Goal: Task Accomplishment & Management: Complete application form

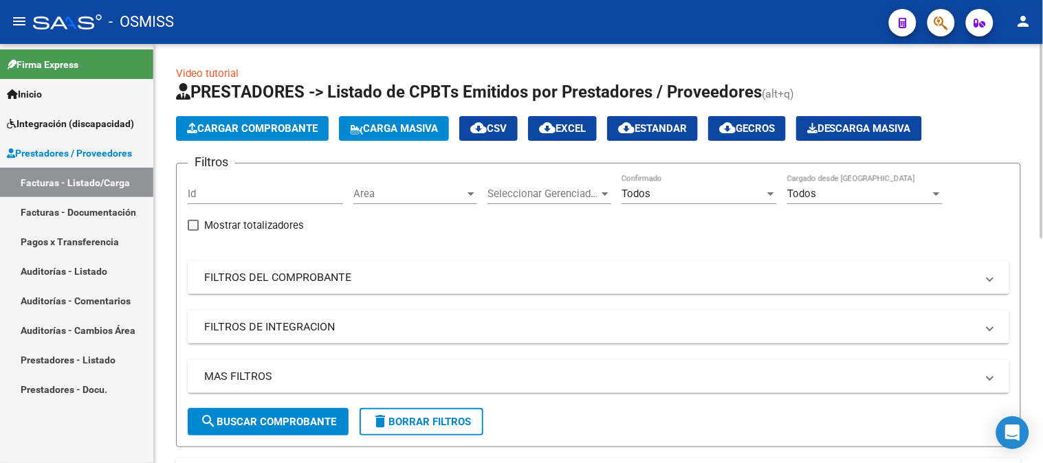
click at [425, 193] on span "Area" at bounding box center [408, 194] width 111 height 12
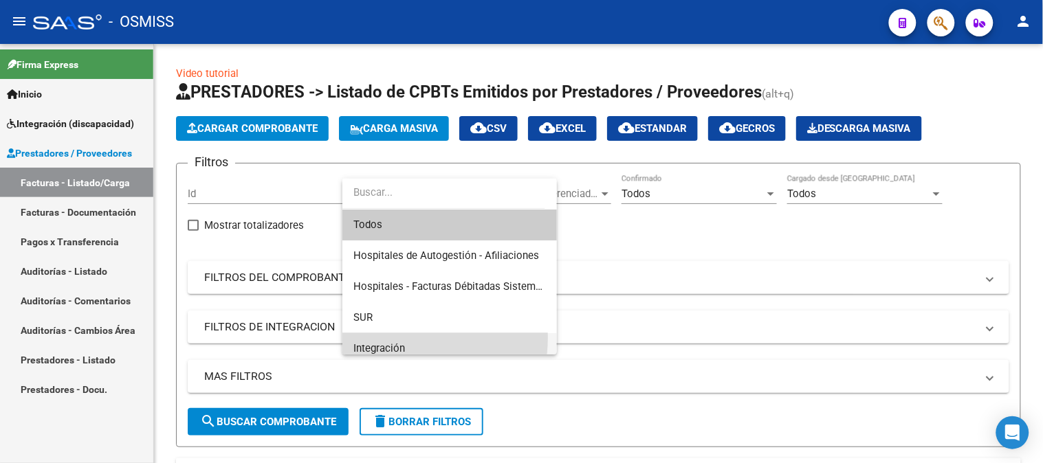
click at [394, 338] on span "Integración" at bounding box center [449, 349] width 193 height 31
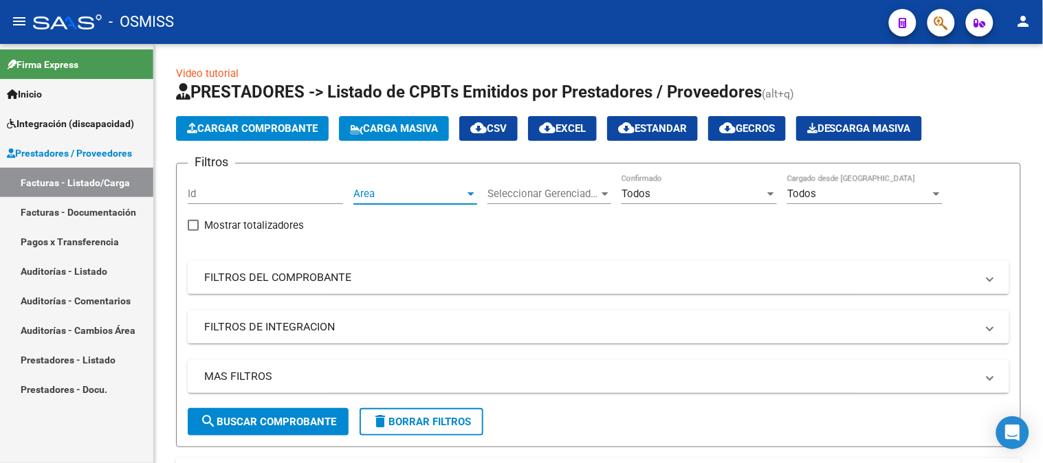
scroll to position [10, 0]
click at [648, 188] on span "Todos" at bounding box center [636, 194] width 29 height 12
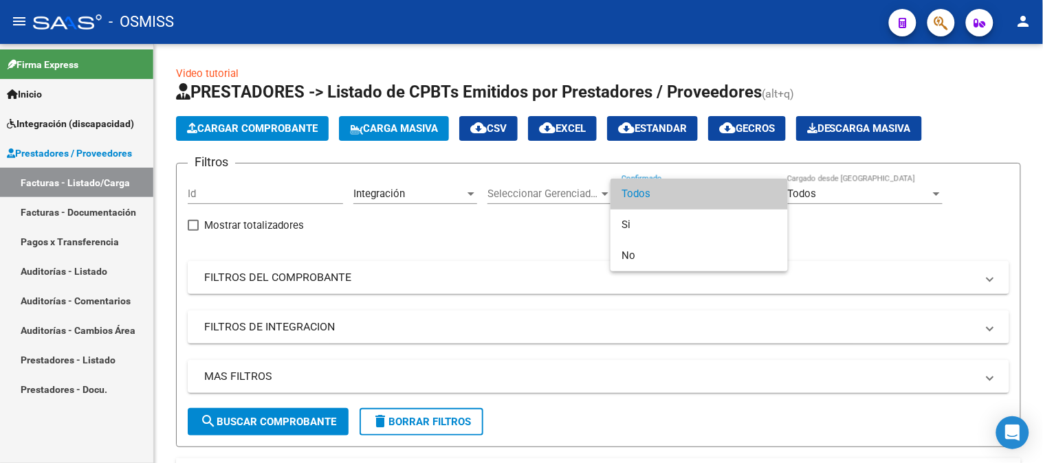
click at [511, 254] on div at bounding box center [521, 231] width 1043 height 463
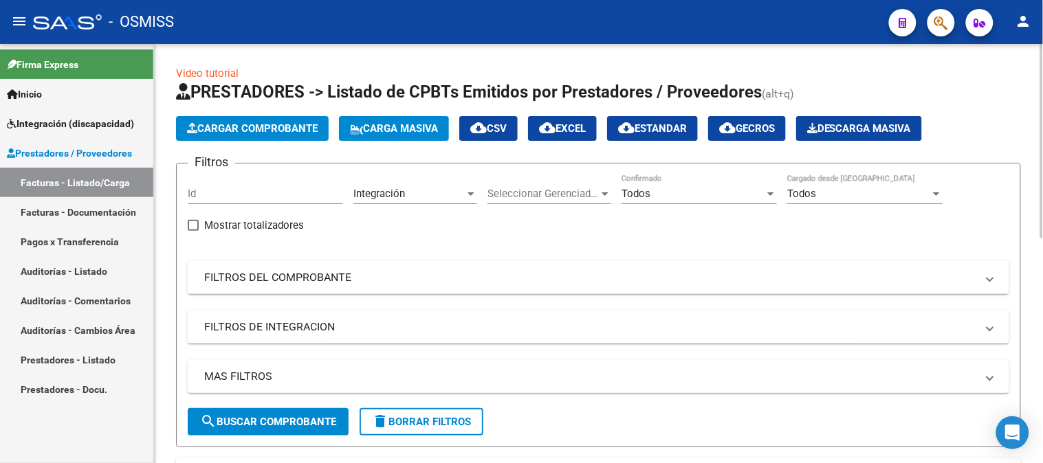
click at [223, 375] on mat-panel-title "MAS FILTROS" at bounding box center [590, 376] width 772 height 15
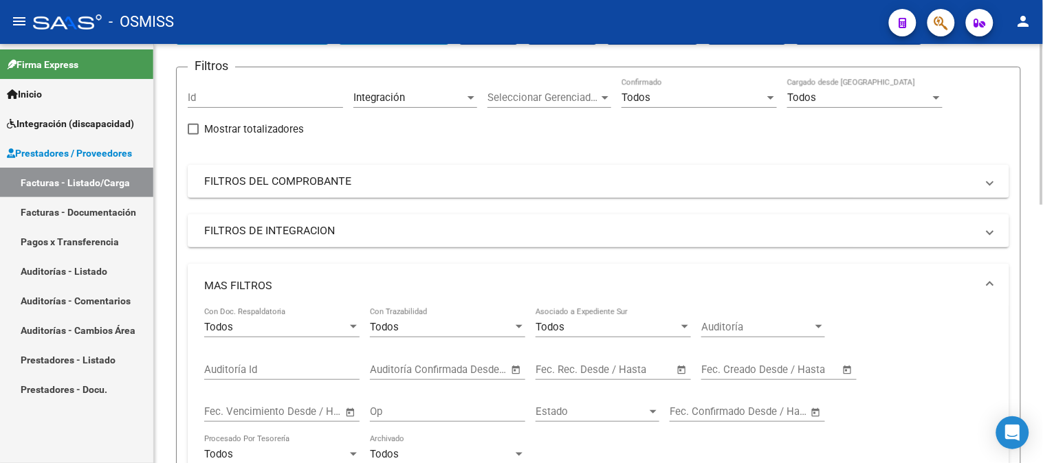
scroll to position [229, 0]
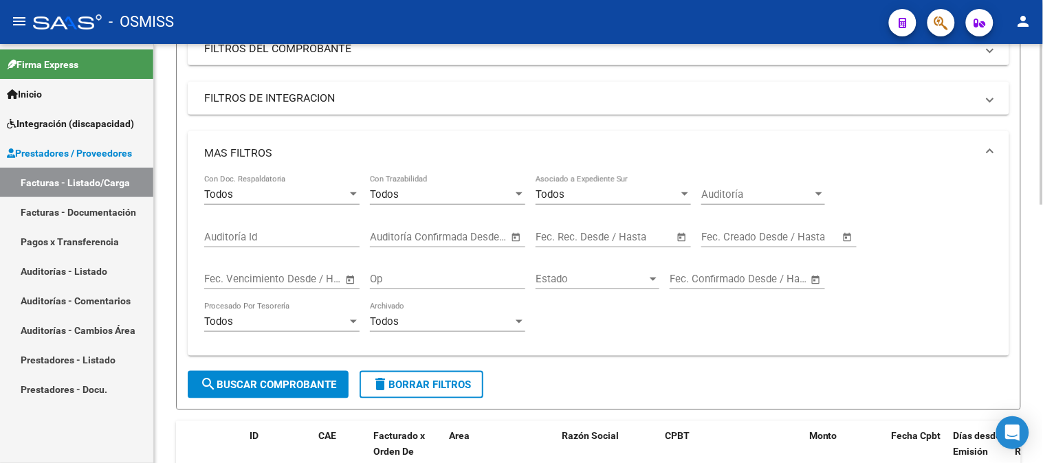
click at [281, 189] on div "Todos" at bounding box center [275, 194] width 143 height 12
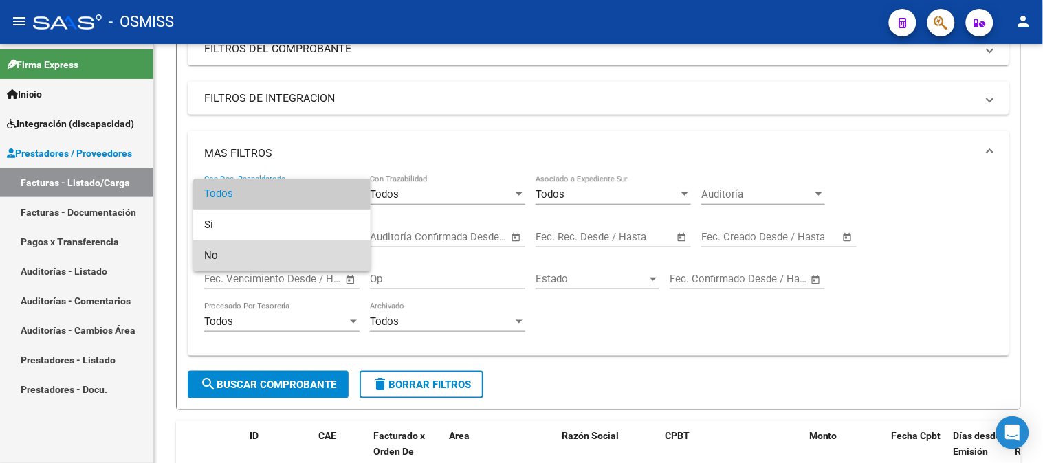
click at [232, 254] on span "No" at bounding box center [281, 256] width 155 height 31
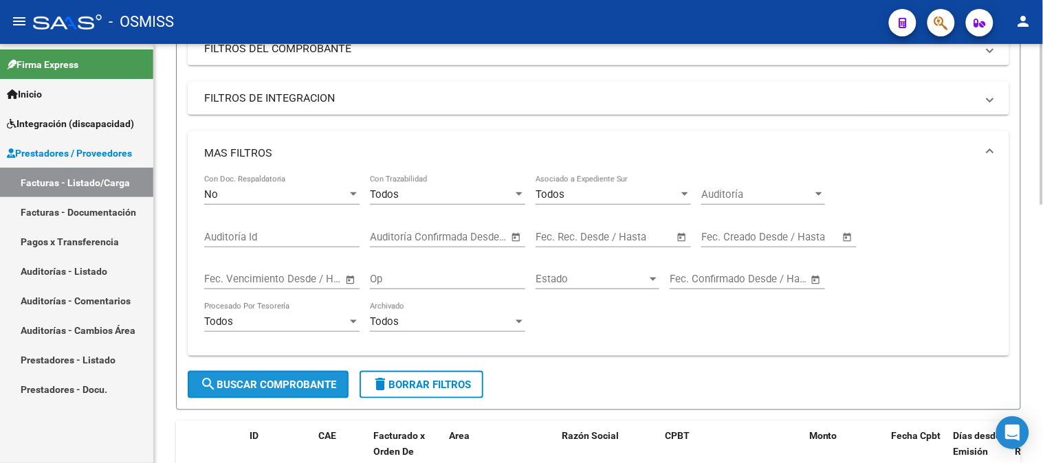
click at [231, 381] on span "search Buscar Comprobante" at bounding box center [268, 385] width 136 height 12
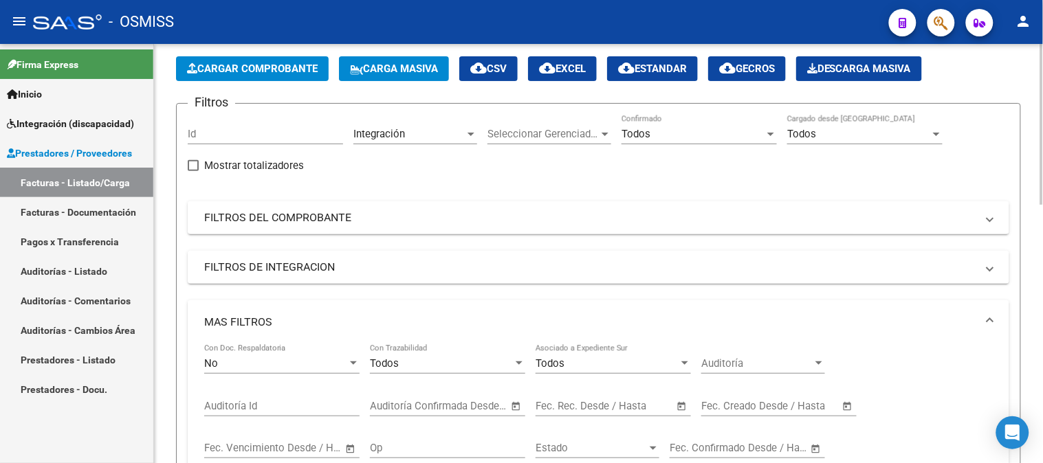
scroll to position [0, 0]
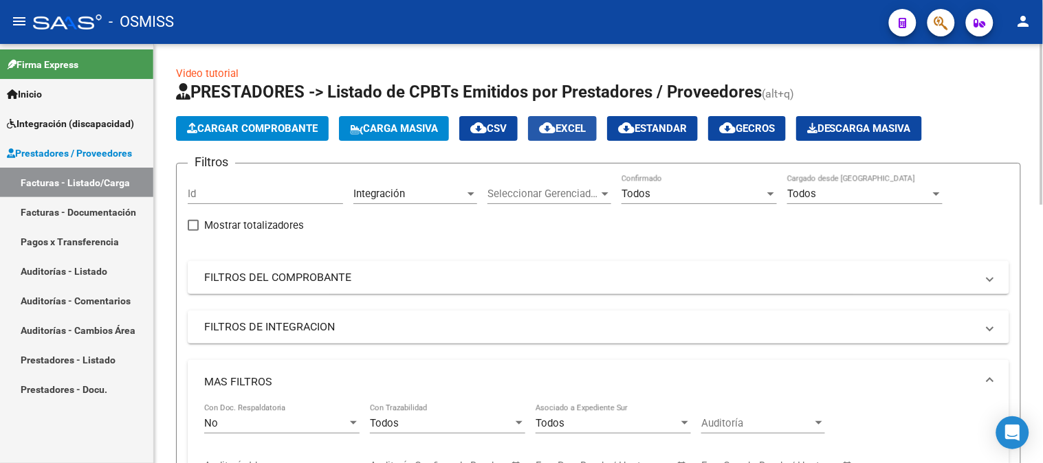
click at [567, 129] on span "cloud_download EXCEL" at bounding box center [562, 128] width 47 height 12
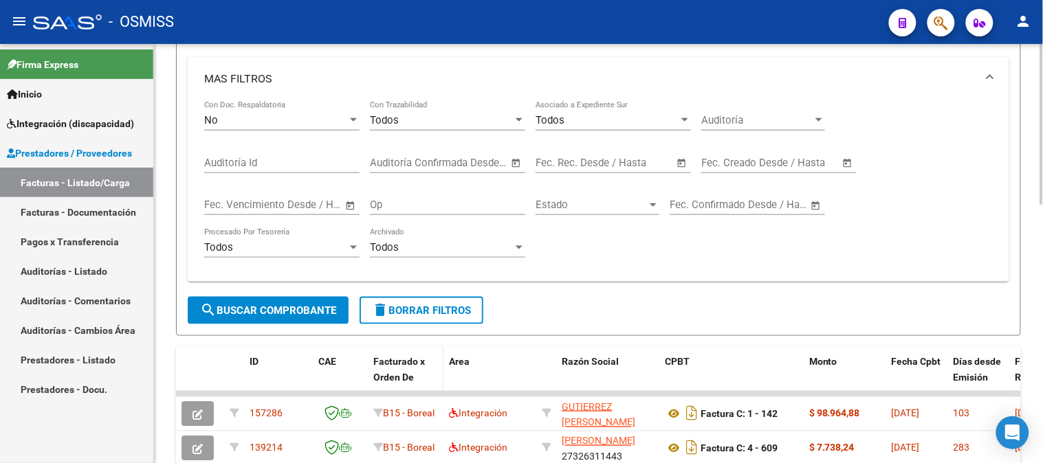
scroll to position [305, 0]
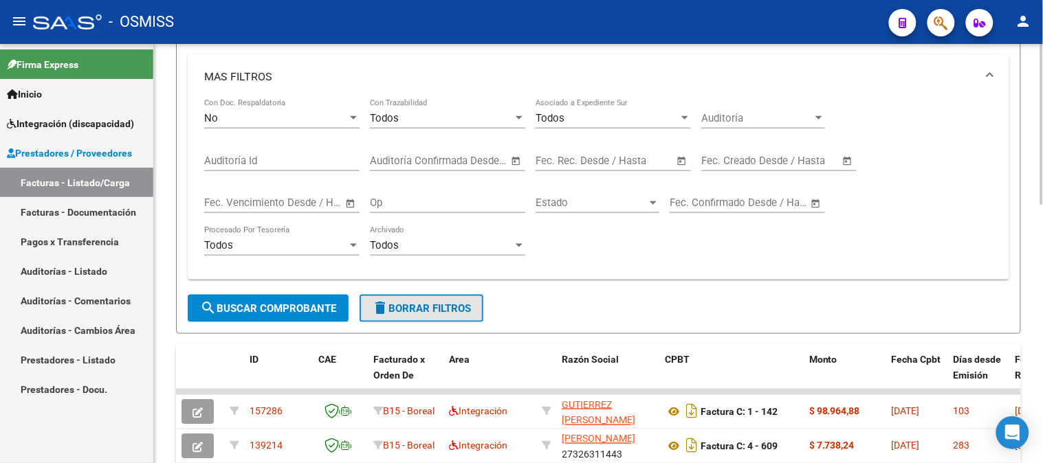
click at [404, 310] on span "delete Borrar Filtros" at bounding box center [421, 309] width 99 height 12
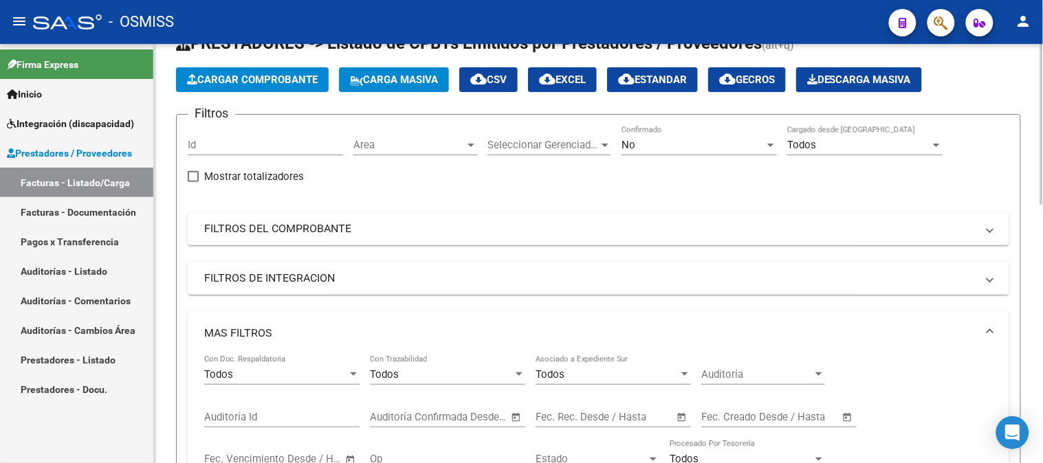
scroll to position [0, 0]
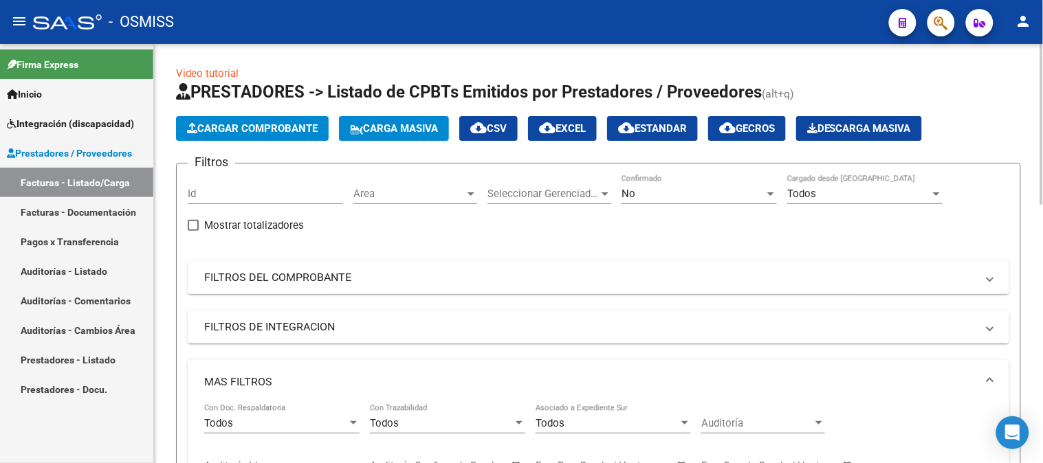
click at [282, 286] on mat-expansion-panel-header "FILTROS DEL COMPROBANTE" at bounding box center [599, 277] width 822 height 33
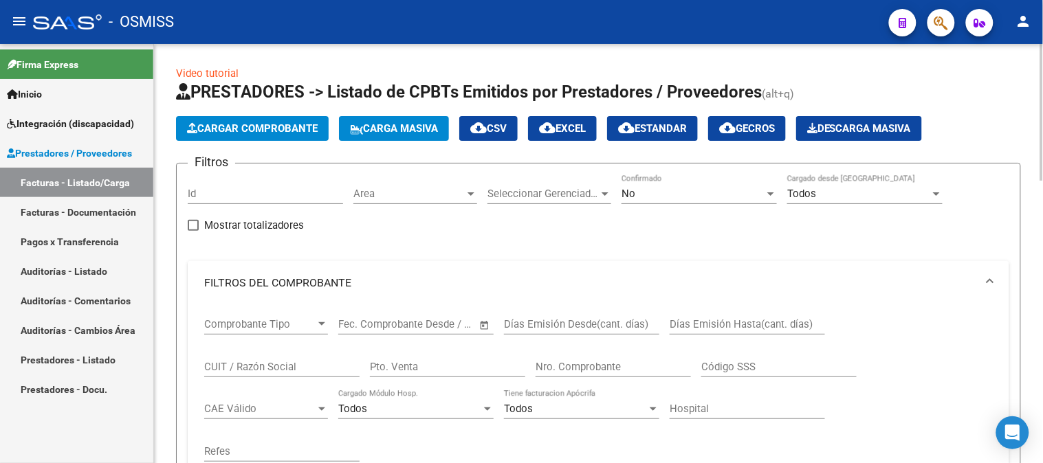
click at [588, 373] on input "Nro. Comprobante" at bounding box center [613, 367] width 155 height 12
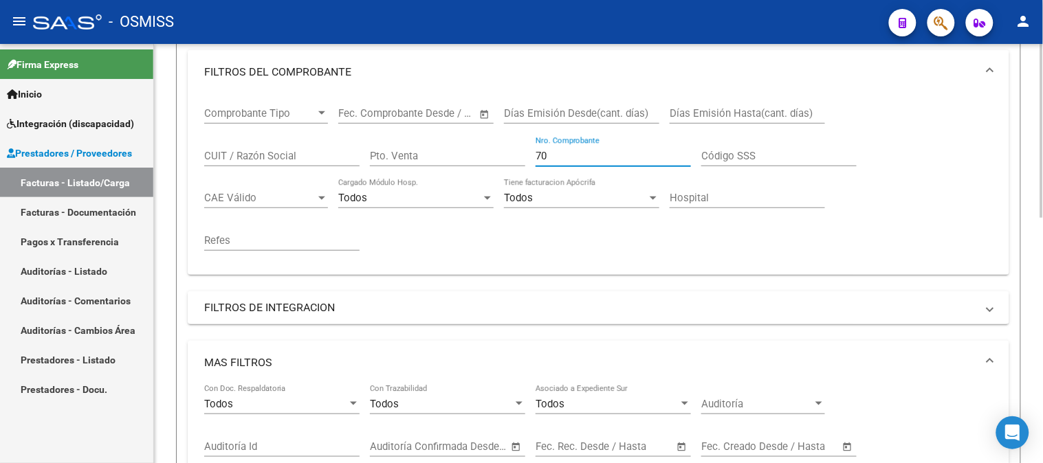
scroll to position [58, 0]
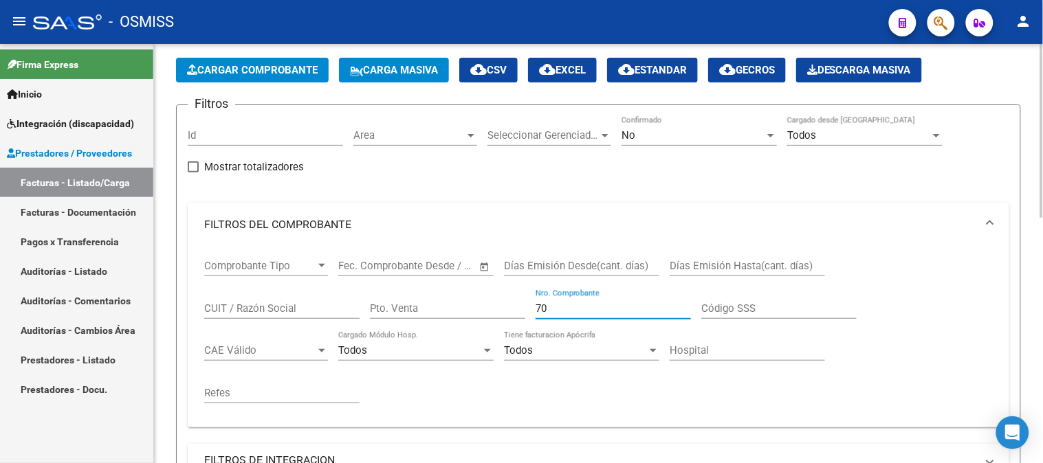
type input "7"
click at [300, 305] on input "CUIT / Razón Social" at bounding box center [281, 309] width 155 height 12
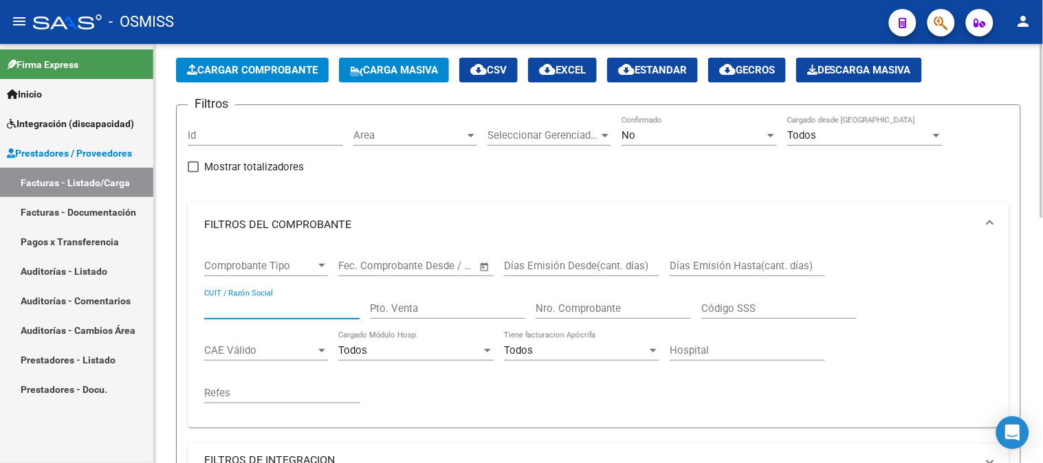
paste input "27387518326"
type input "2"
click at [684, 138] on div "No" at bounding box center [693, 135] width 143 height 12
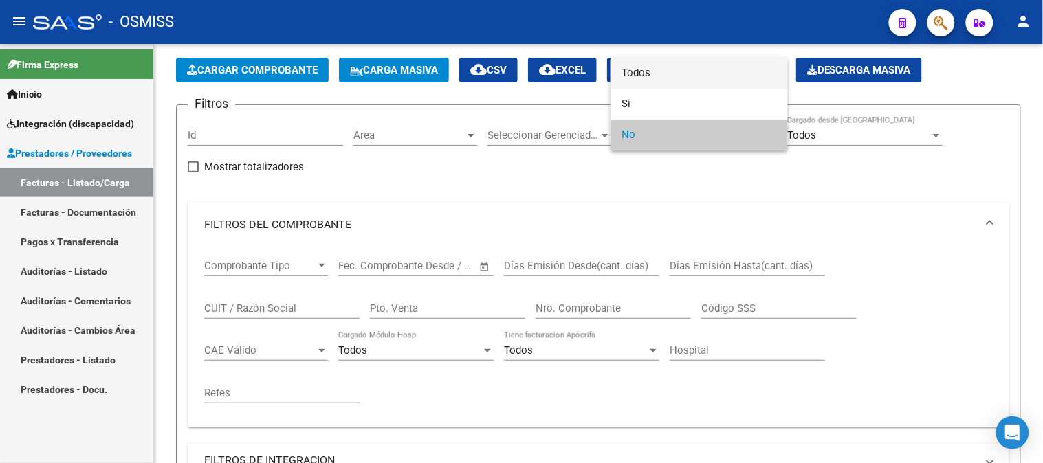
click at [677, 72] on span "Todos" at bounding box center [699, 73] width 155 height 31
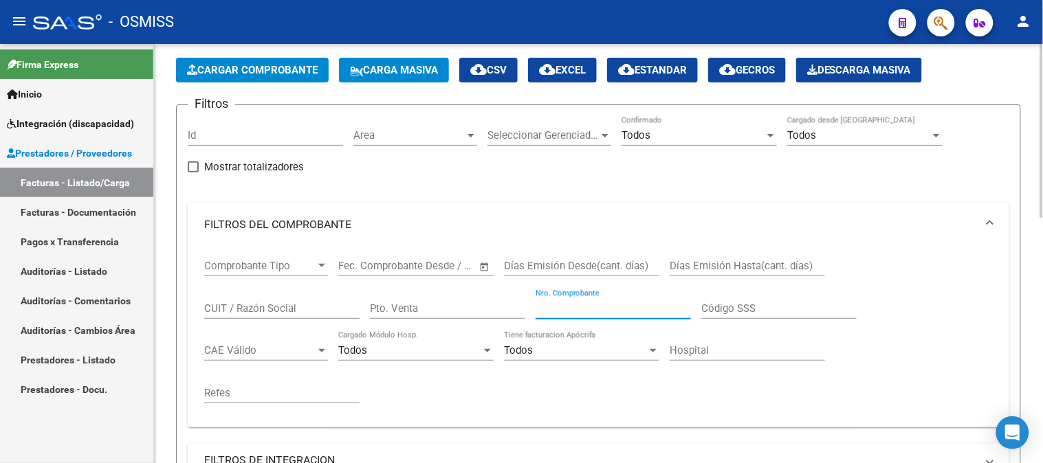
click at [549, 313] on input "Nro. Comprobante" at bounding box center [613, 309] width 155 height 12
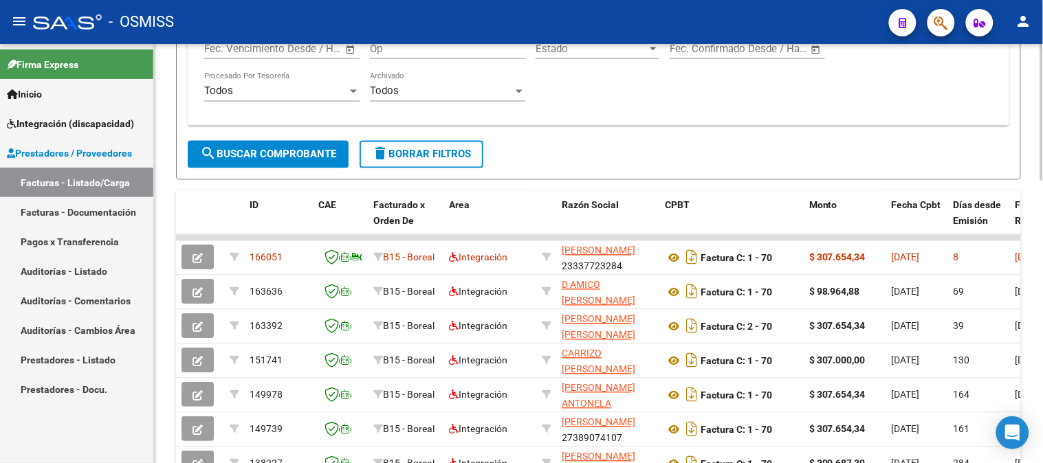
scroll to position [670, 0]
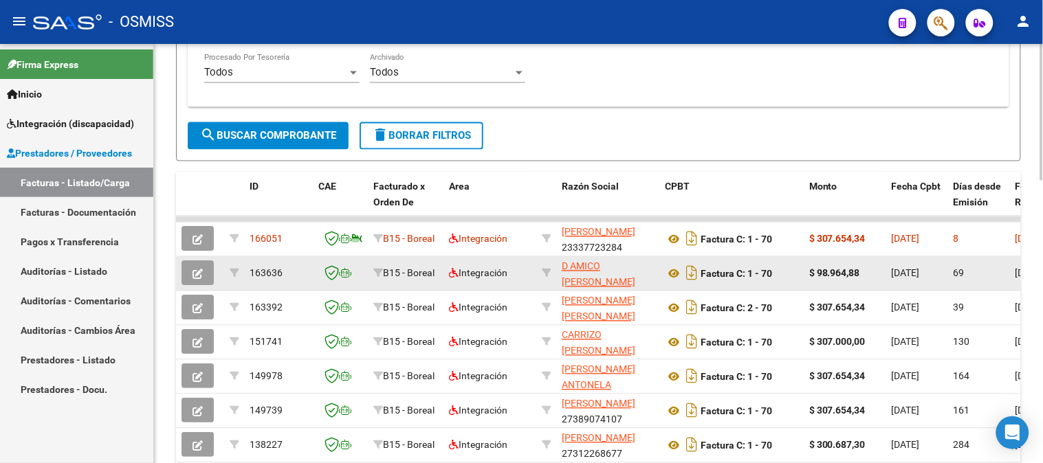
type input "69"
click at [200, 274] on icon "button" at bounding box center [198, 275] width 10 height 10
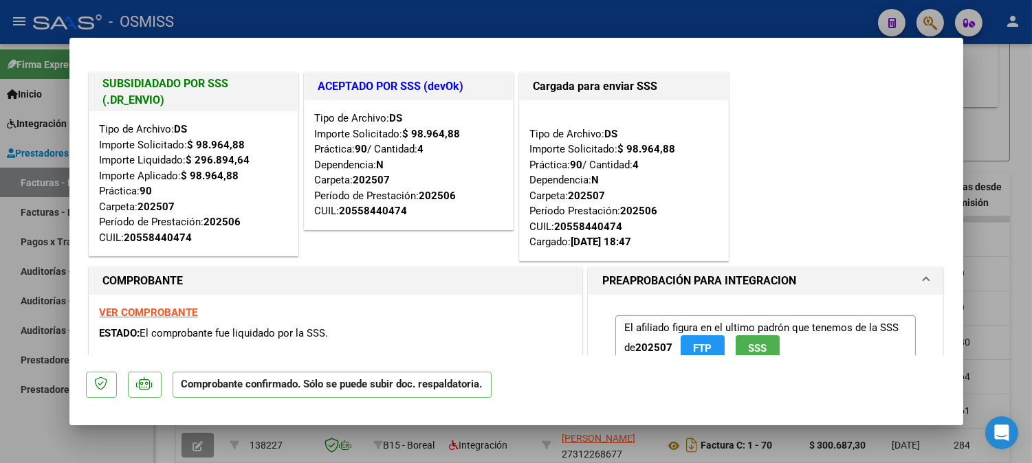
type input "$ 0,00"
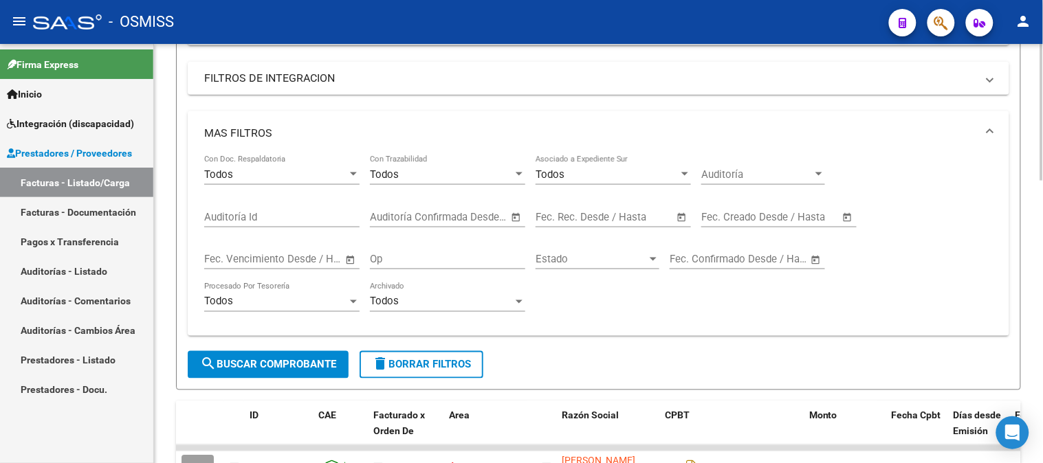
scroll to position [287, 0]
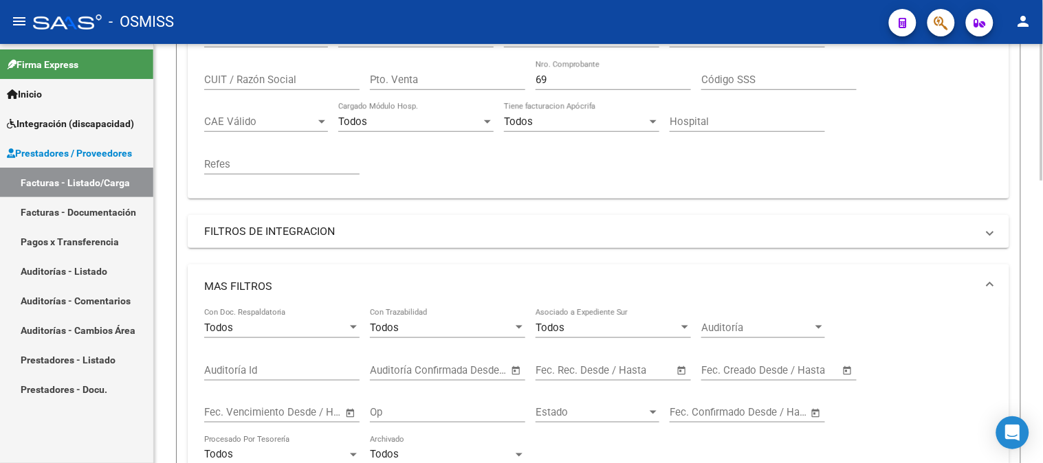
click at [234, 280] on mat-panel-title "MAS FILTROS" at bounding box center [590, 286] width 772 height 15
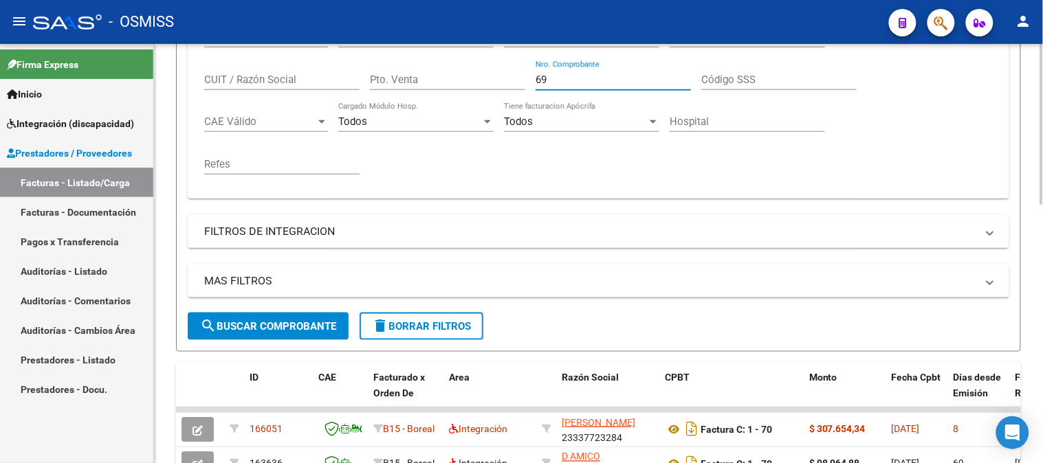
drag, startPoint x: 592, startPoint y: 78, endPoint x: 503, endPoint y: 99, distance: 91.1
click at [505, 98] on div "Comprobante Tipo Comprobante Tipo Fecha inicio – Fecha fin Fec. Comprobante Des…" at bounding box center [598, 103] width 789 height 170
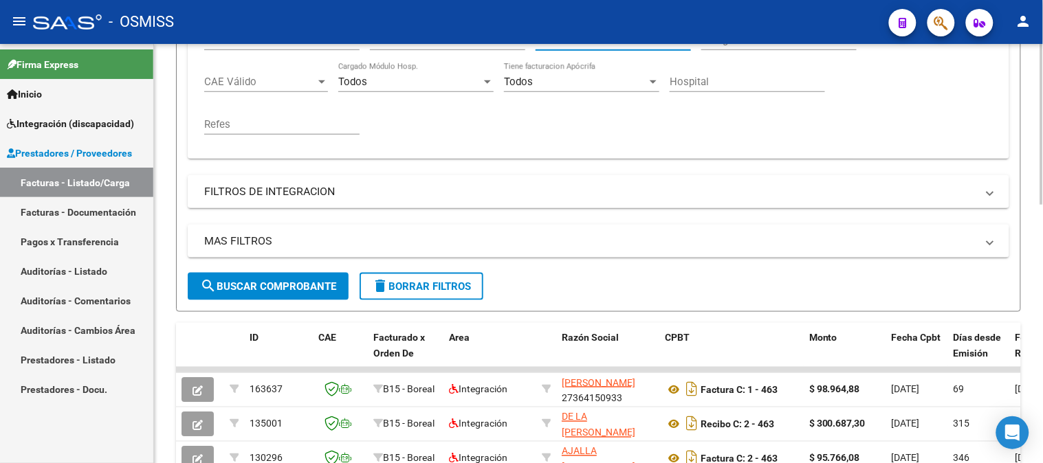
scroll to position [364, 0]
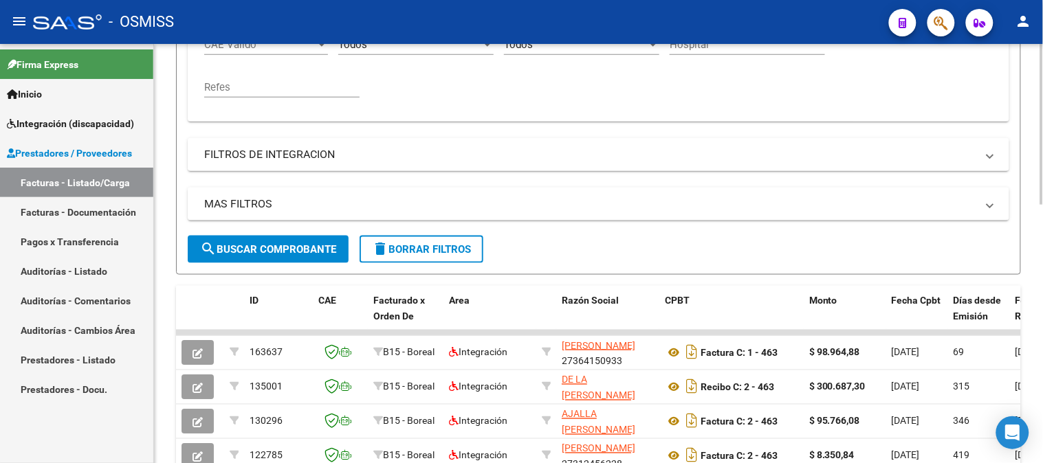
type input "463"
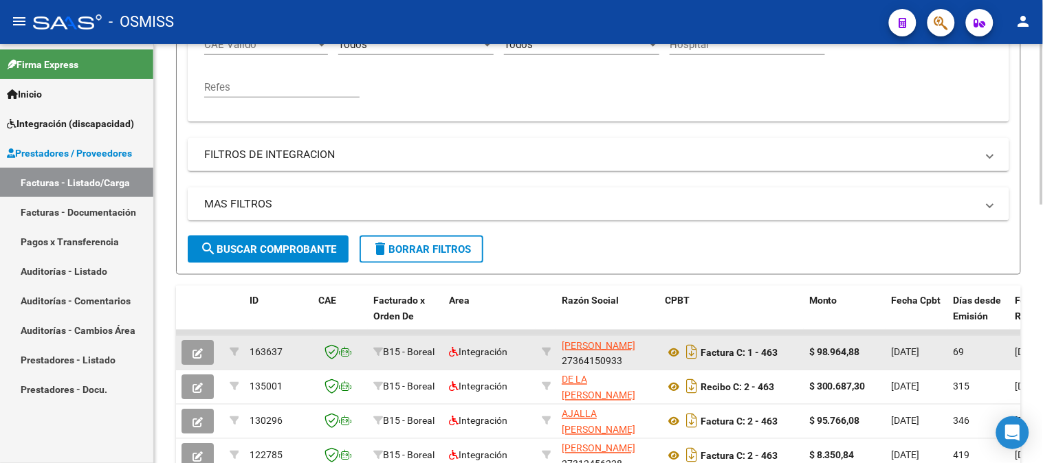
click at [212, 359] on button "button" at bounding box center [198, 352] width 32 height 25
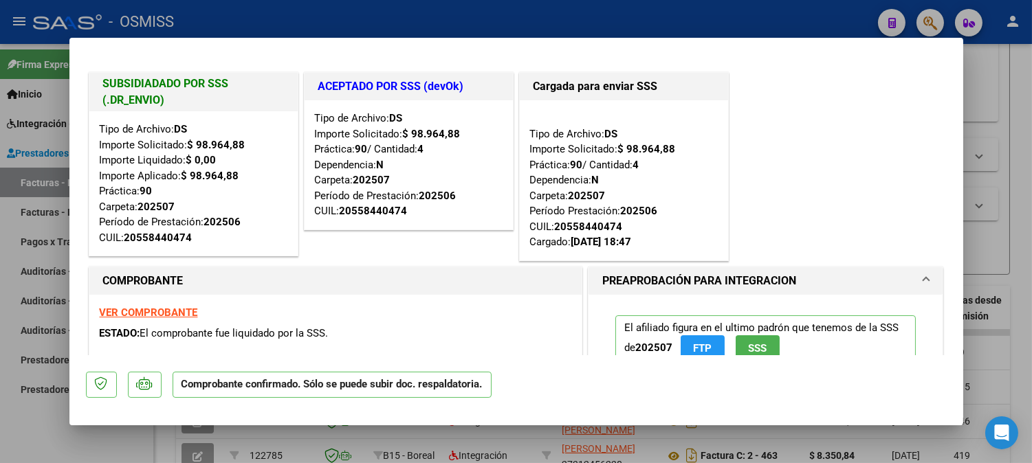
type input "$ 0,00"
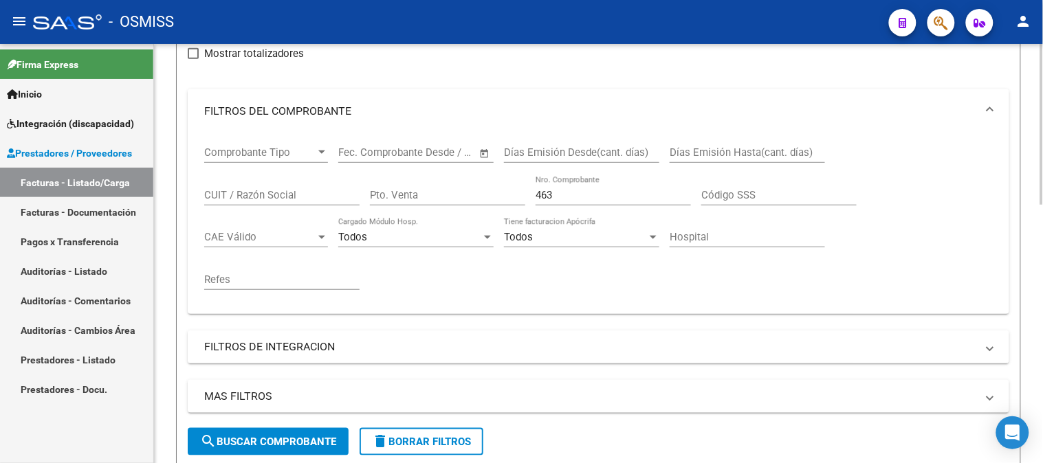
scroll to position [135, 0]
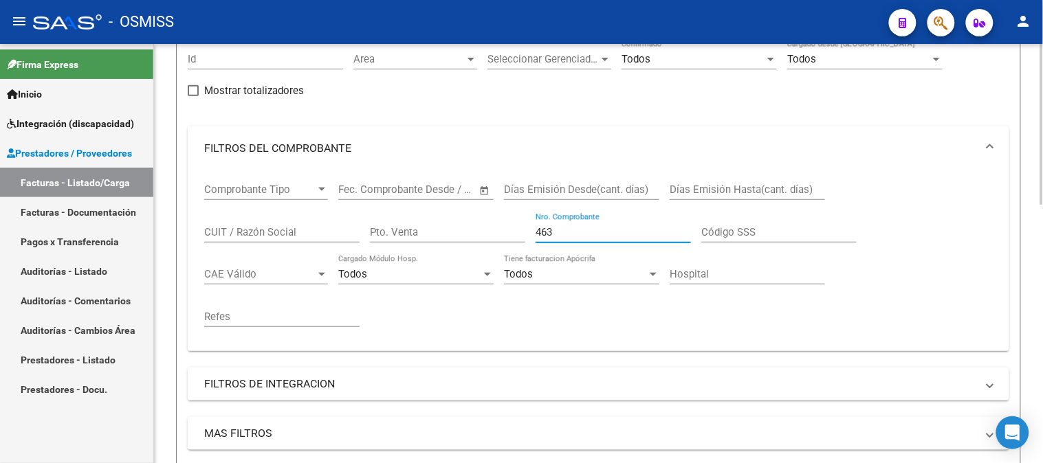
drag, startPoint x: 565, startPoint y: 228, endPoint x: 426, endPoint y: 245, distance: 140.0
click at [427, 254] on div "Comprobante Tipo Comprobante Tipo Fecha inicio – Fecha fin Fec. Comprobante Des…" at bounding box center [598, 256] width 789 height 170
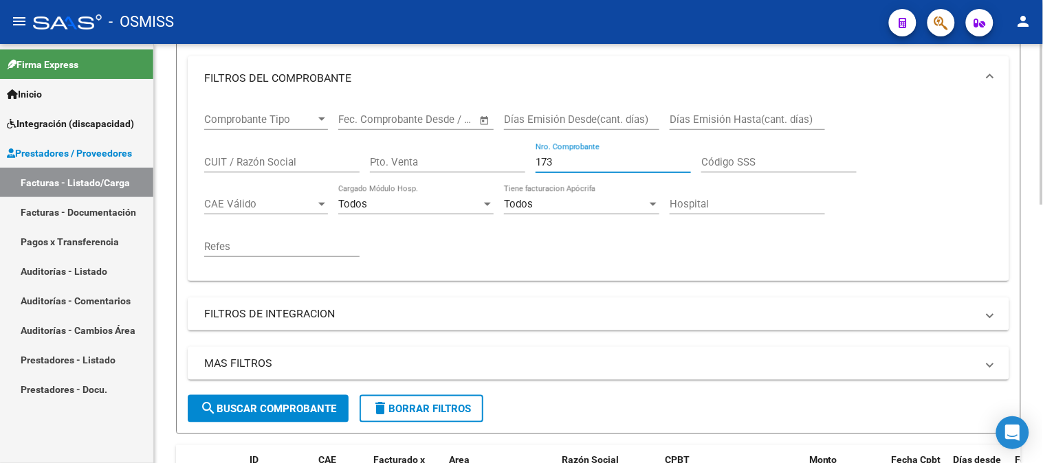
scroll to position [517, 0]
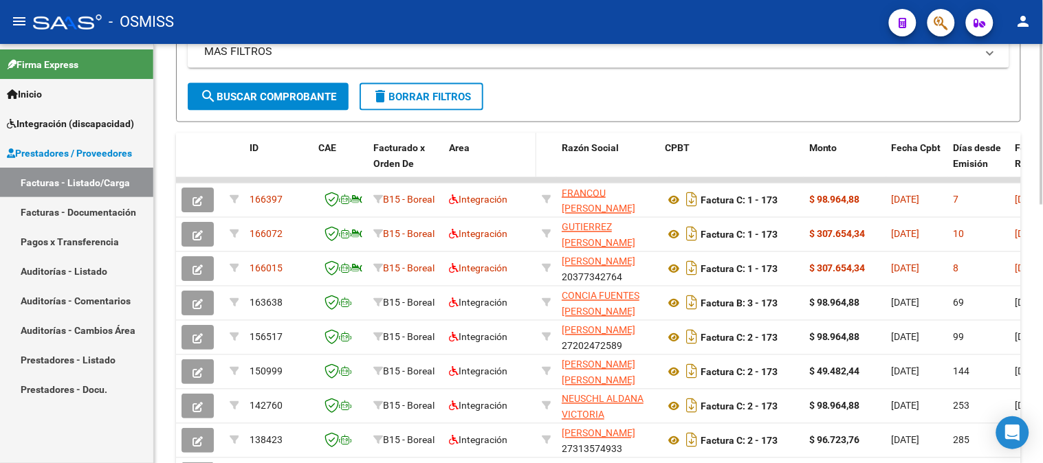
type input "173"
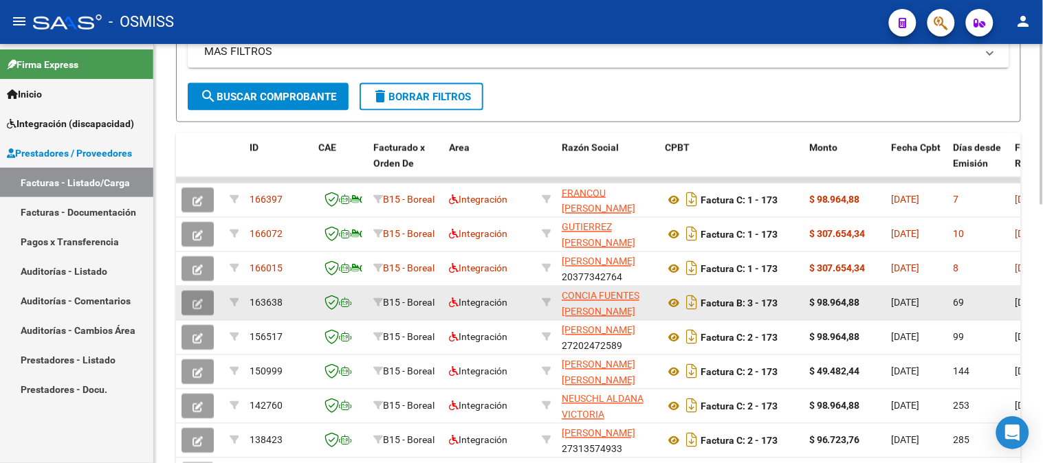
click at [198, 303] on icon "button" at bounding box center [198, 304] width 10 height 10
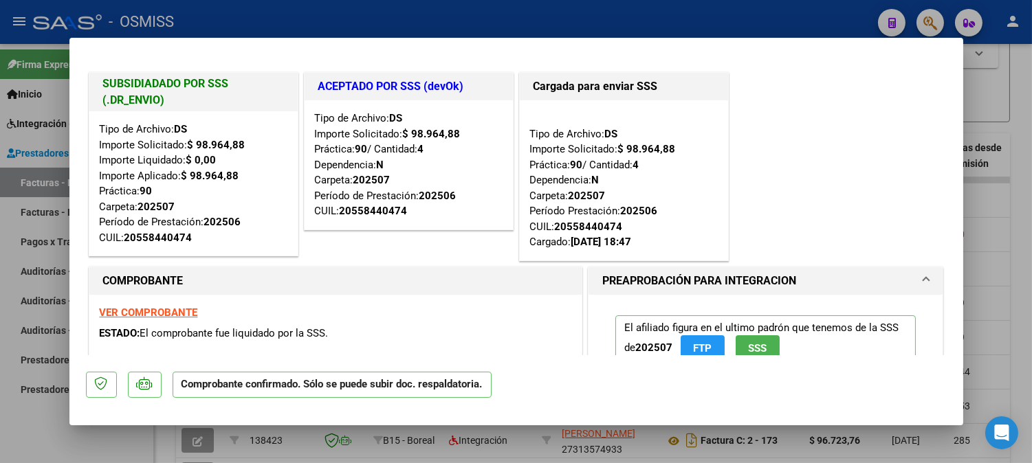
type input "$ 0,00"
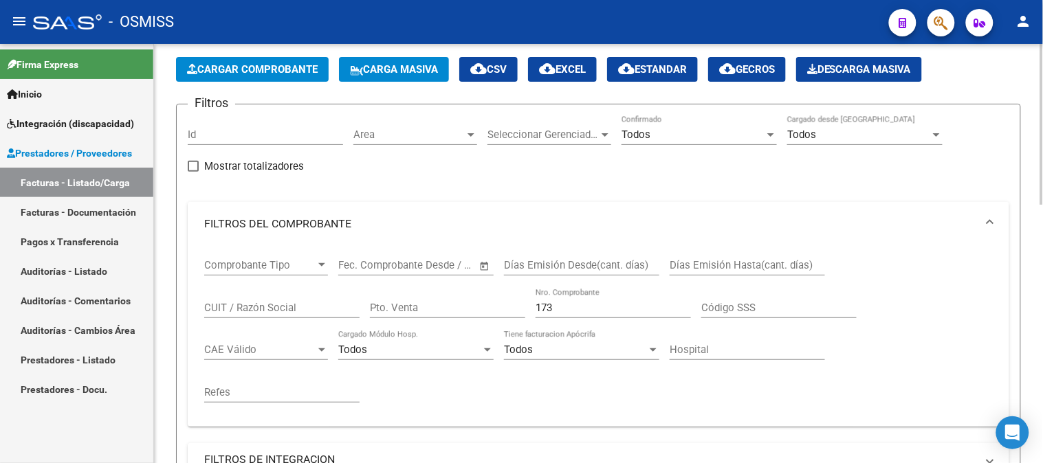
scroll to position [0, 0]
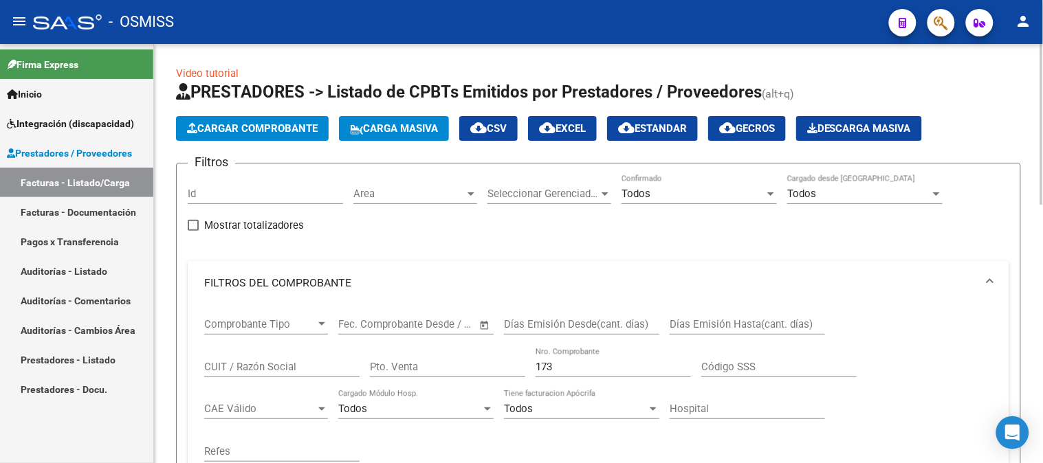
click at [259, 131] on span "Cargar Comprobante" at bounding box center [252, 128] width 131 height 12
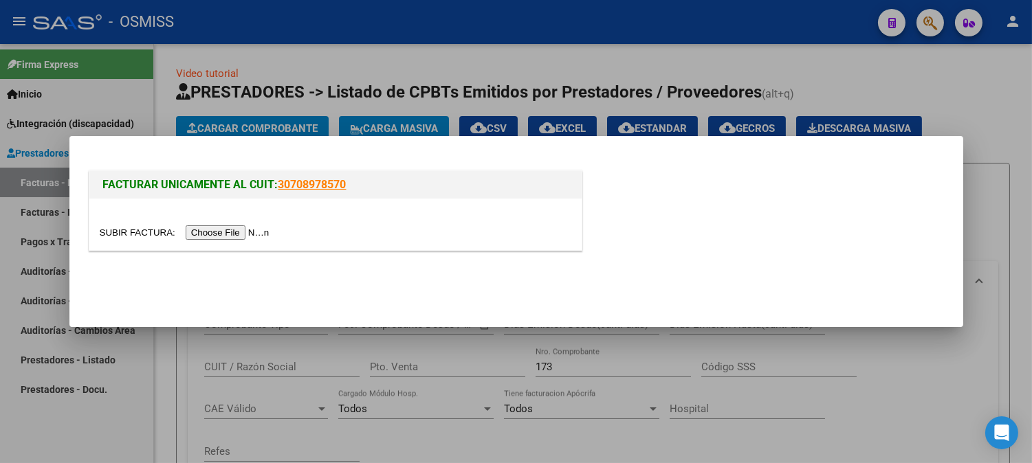
click at [230, 230] on input "file" at bounding box center [187, 233] width 174 height 14
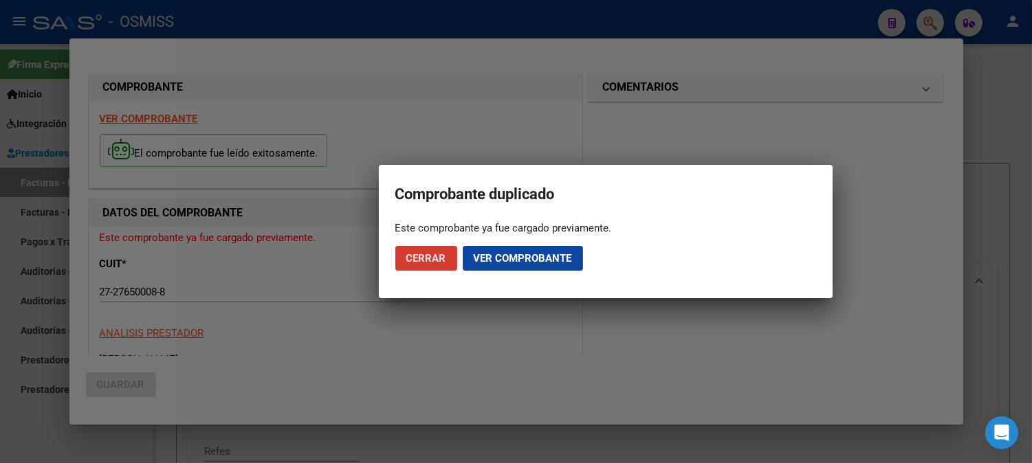
click at [443, 254] on span "Cerrar" at bounding box center [426, 258] width 40 height 12
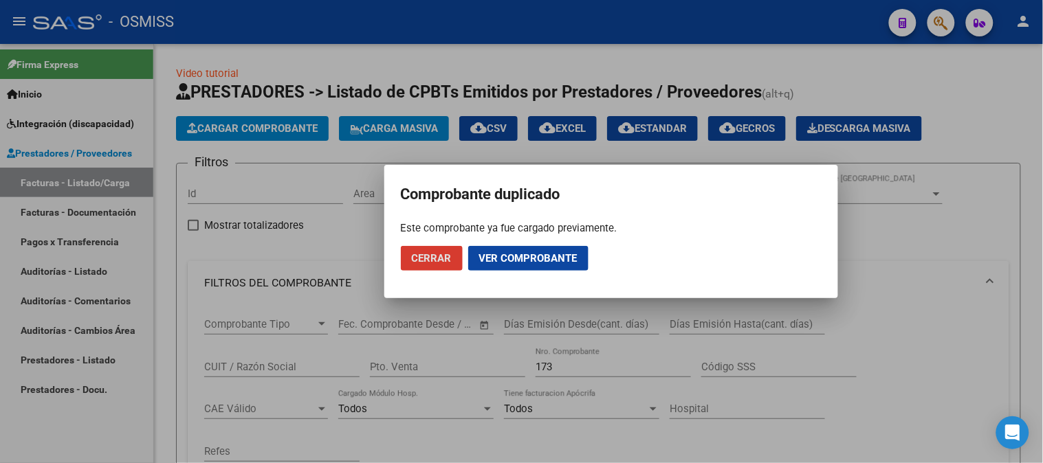
click at [438, 257] on span "Cerrar" at bounding box center [432, 258] width 40 height 12
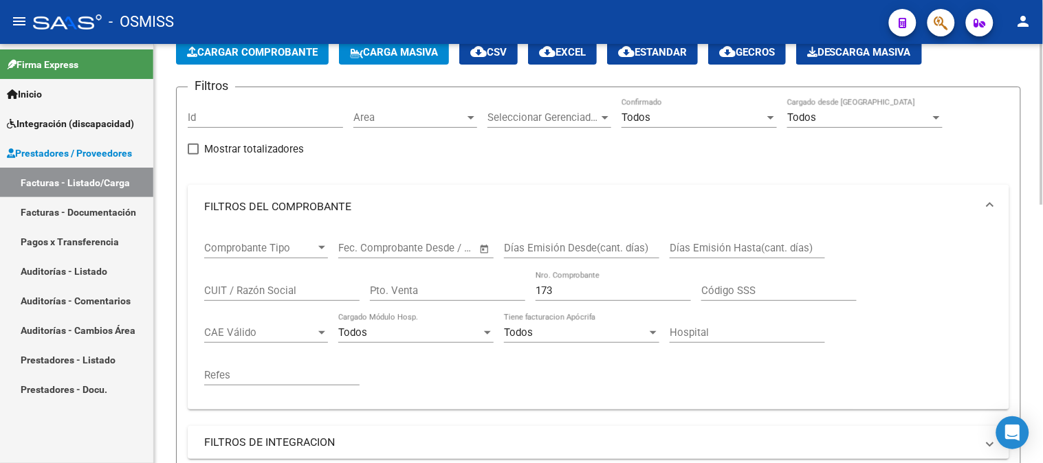
scroll to position [382, 0]
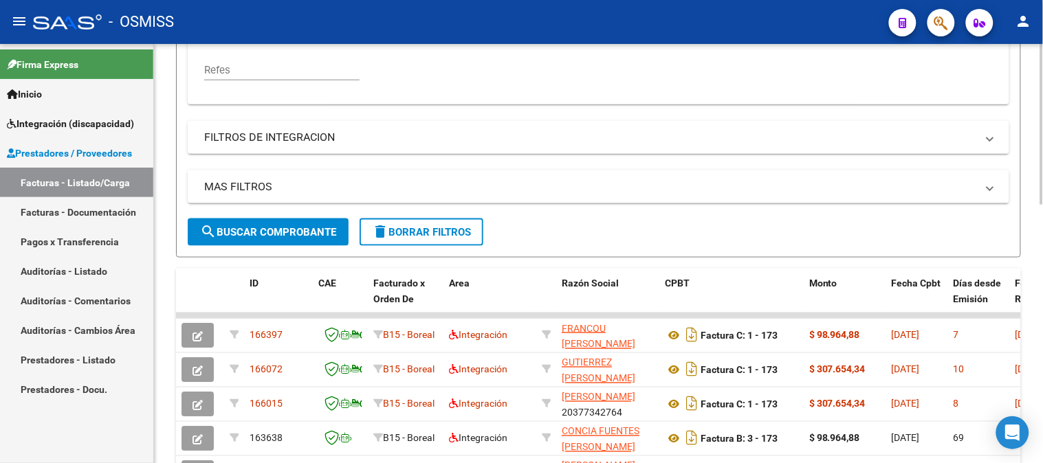
click at [422, 234] on span "delete Borrar Filtros" at bounding box center [421, 232] width 99 height 12
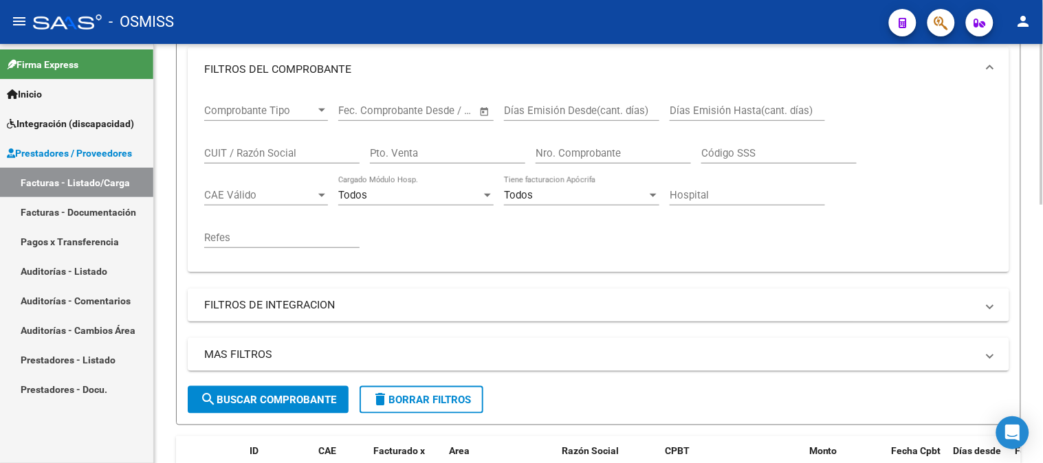
scroll to position [76, 0]
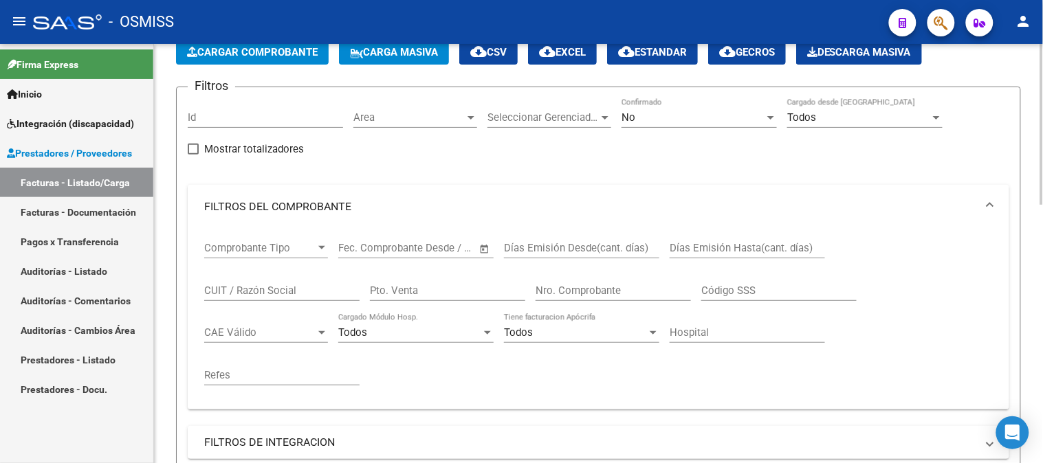
click at [648, 298] on div "Nro. Comprobante" at bounding box center [613, 287] width 155 height 30
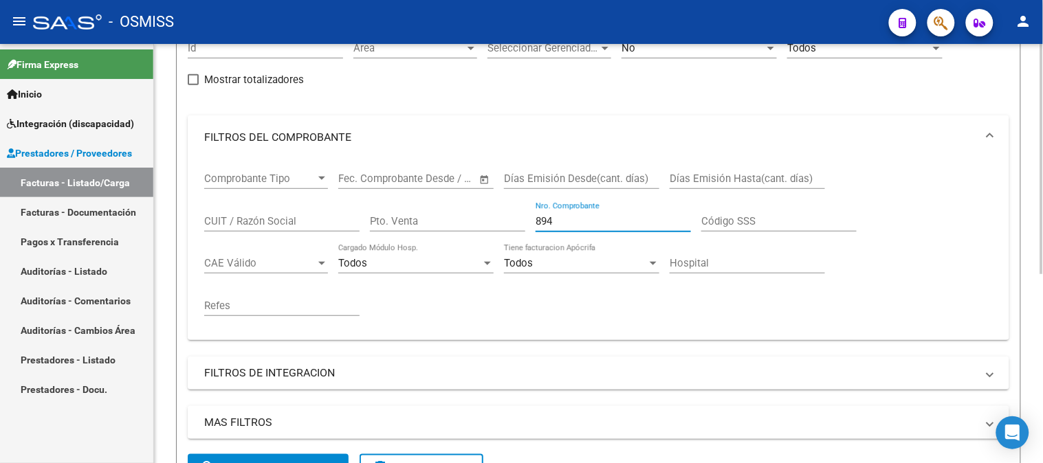
scroll to position [0, 0]
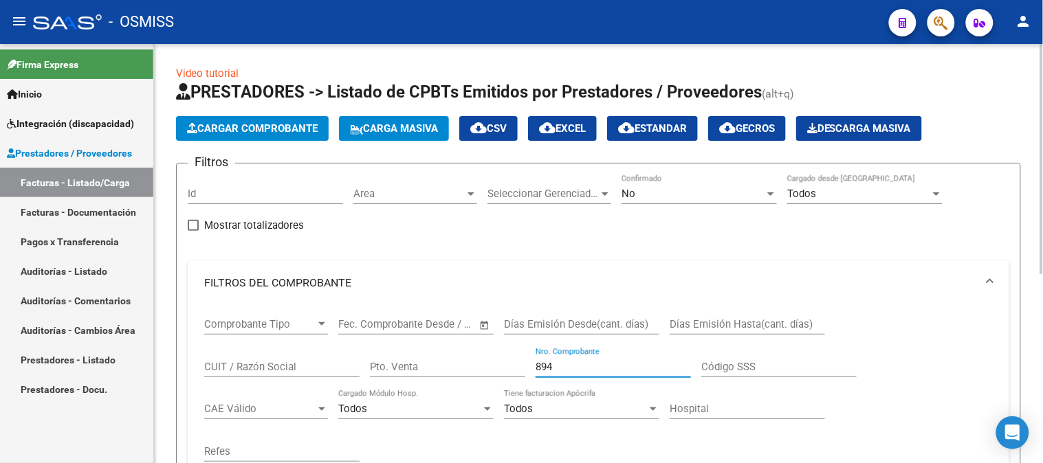
type input "894"
click at [640, 189] on div "No" at bounding box center [693, 194] width 143 height 12
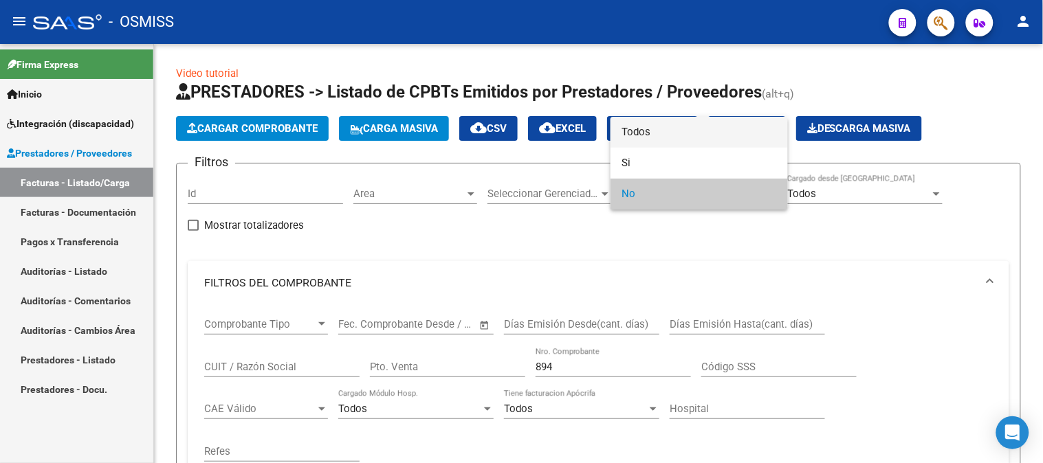
click at [665, 127] on span "Todos" at bounding box center [699, 132] width 155 height 31
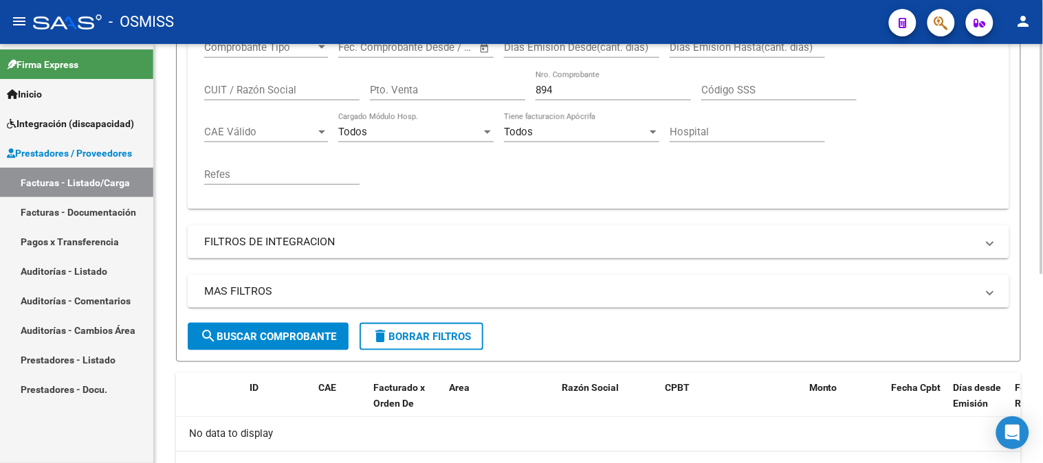
scroll to position [305, 0]
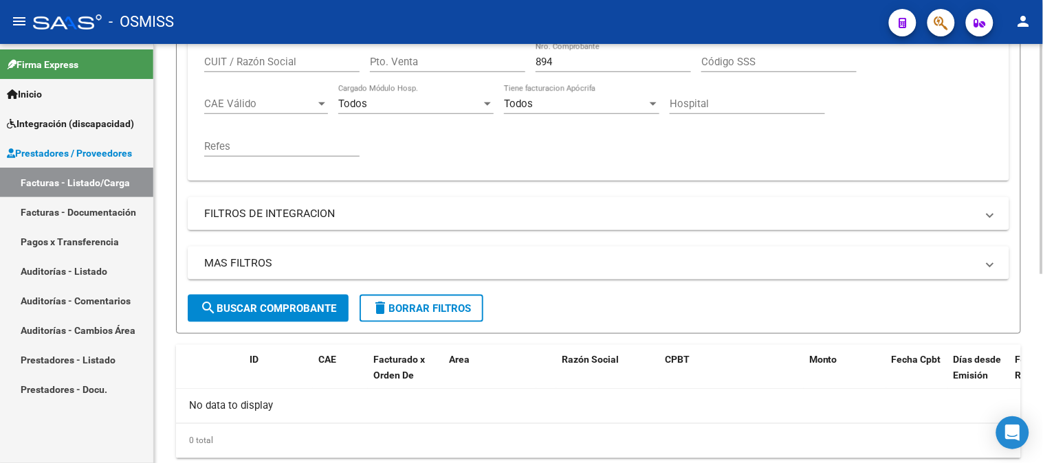
click at [330, 317] on button "search Buscar Comprobante" at bounding box center [268, 309] width 161 height 28
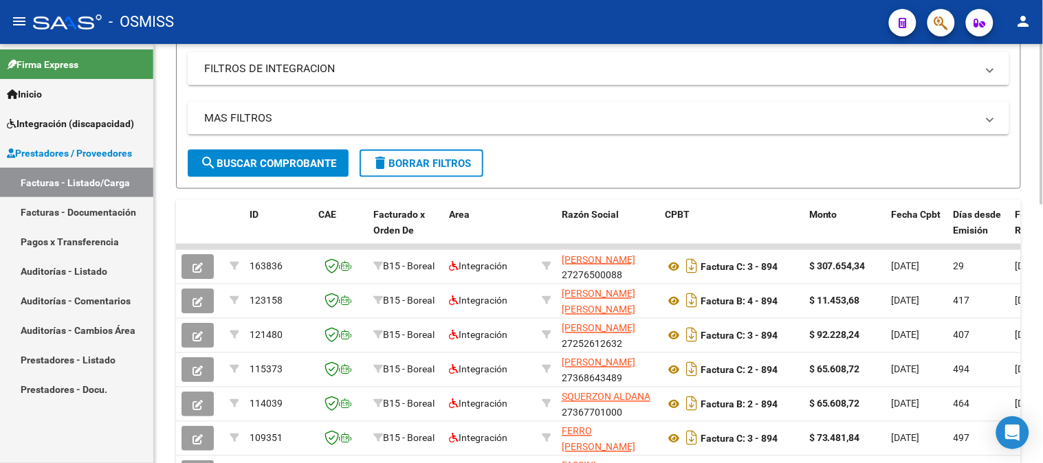
scroll to position [458, 0]
